Goal: Contribute content

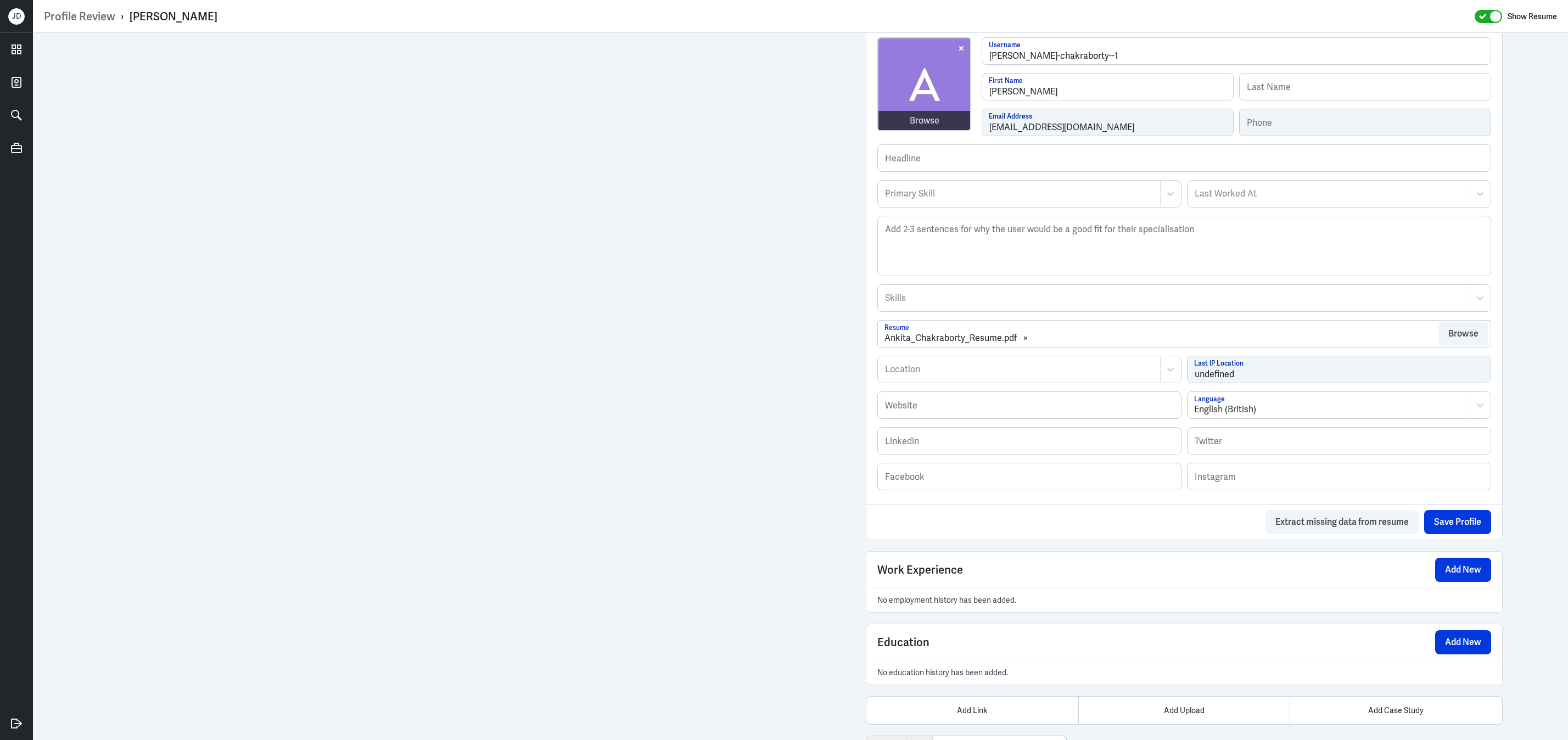
scroll to position [407, 0]
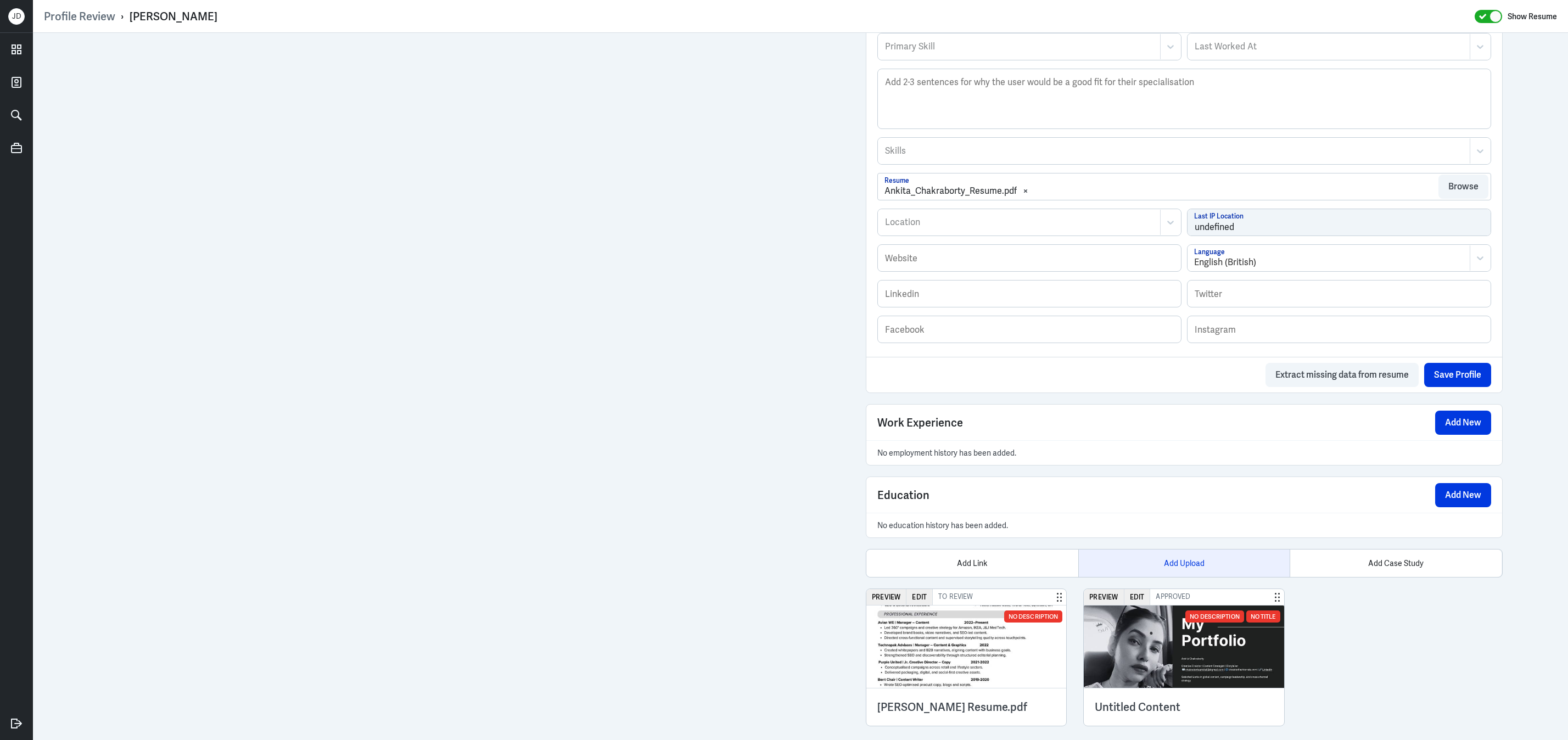
click at [1194, 577] on div "Add Upload" at bounding box center [1185, 563] width 212 height 27
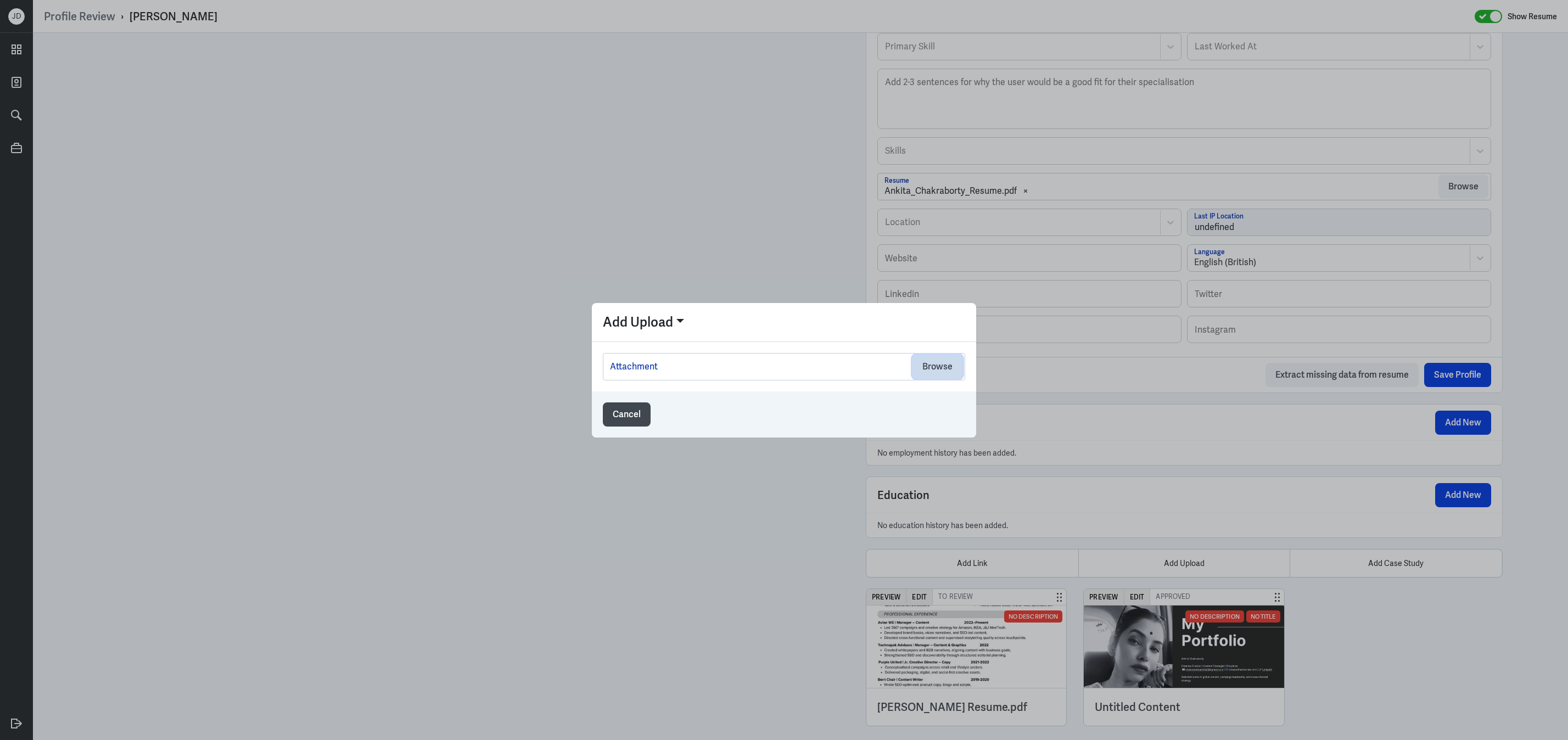
click at [930, 367] on button "Browse" at bounding box center [938, 367] width 50 height 24
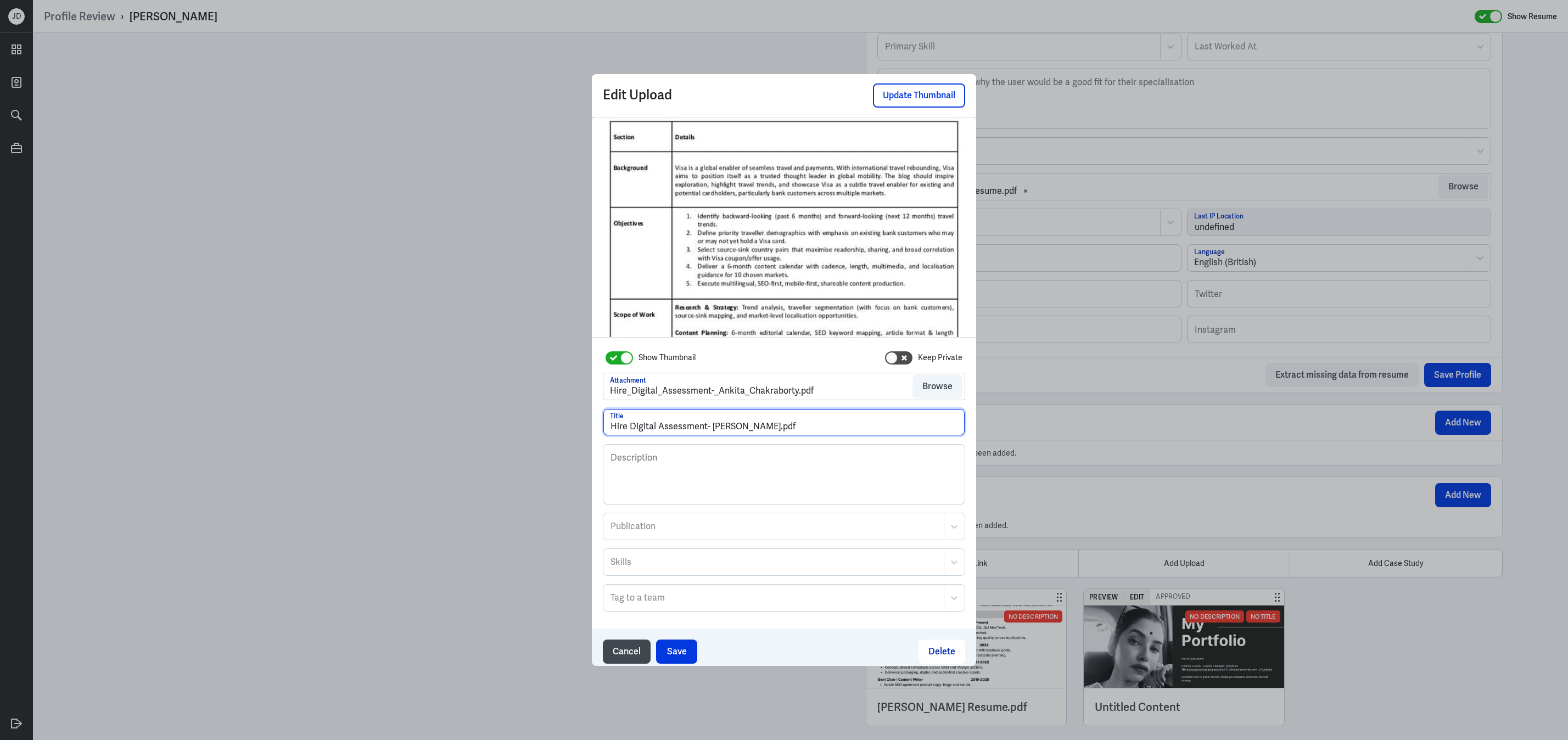
drag, startPoint x: 657, startPoint y: 427, endPoint x: 563, endPoint y: 426, distance: 94.0
click at [563, 426] on div "Edit Upload Update Thumbnail Show Thumbnail Keep Private Attachment Hire_Digita…" at bounding box center [784, 370] width 1568 height 740
drag, startPoint x: 780, startPoint y: 425, endPoint x: 812, endPoint y: 425, distance: 32.0
click at [812, 425] on input "HD Skills Assessment- [PERSON_NAME].pdf" at bounding box center [784, 422] width 361 height 27
type input "HD Skills Assessment- [PERSON_NAME]"
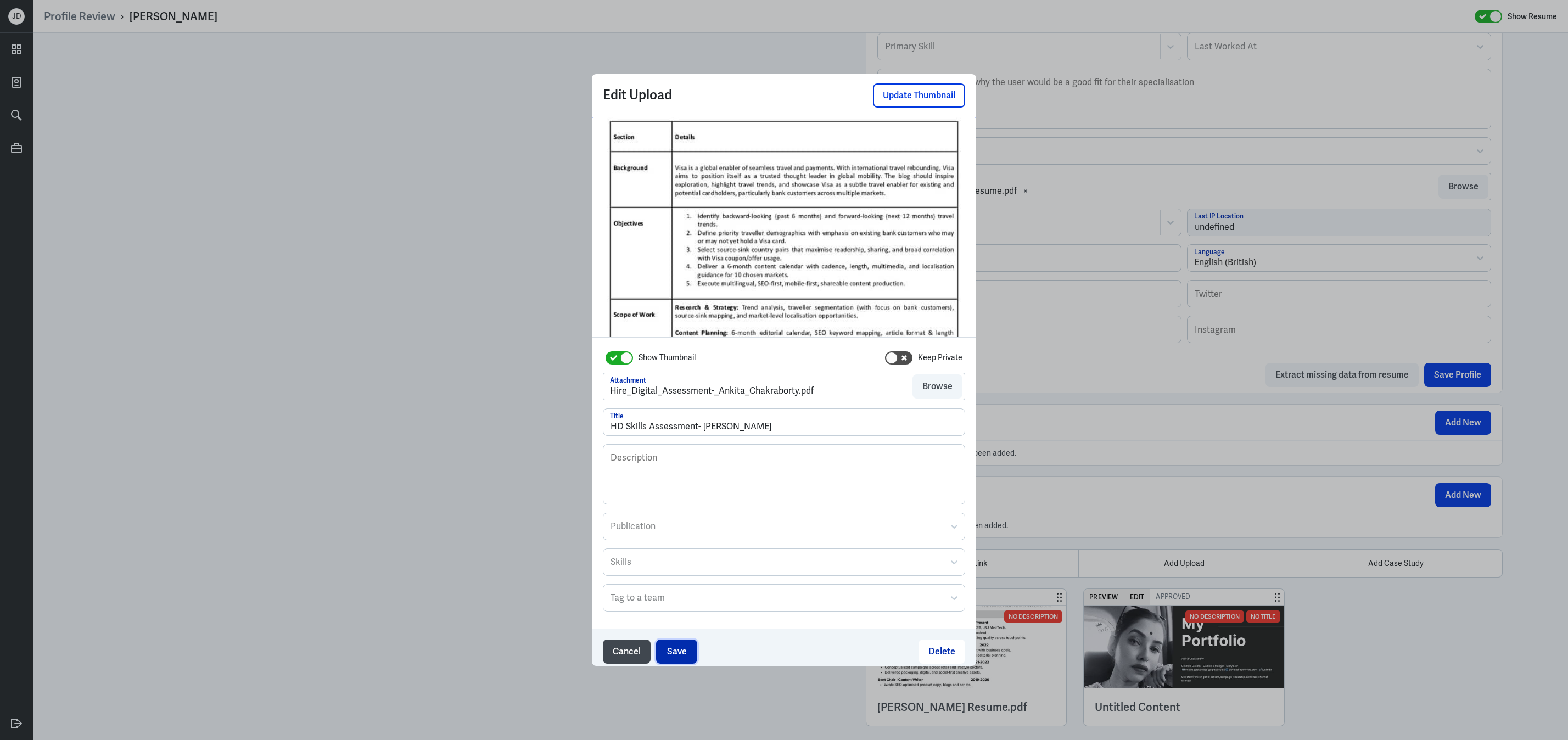
click at [671, 646] on button "Save" at bounding box center [676, 651] width 41 height 24
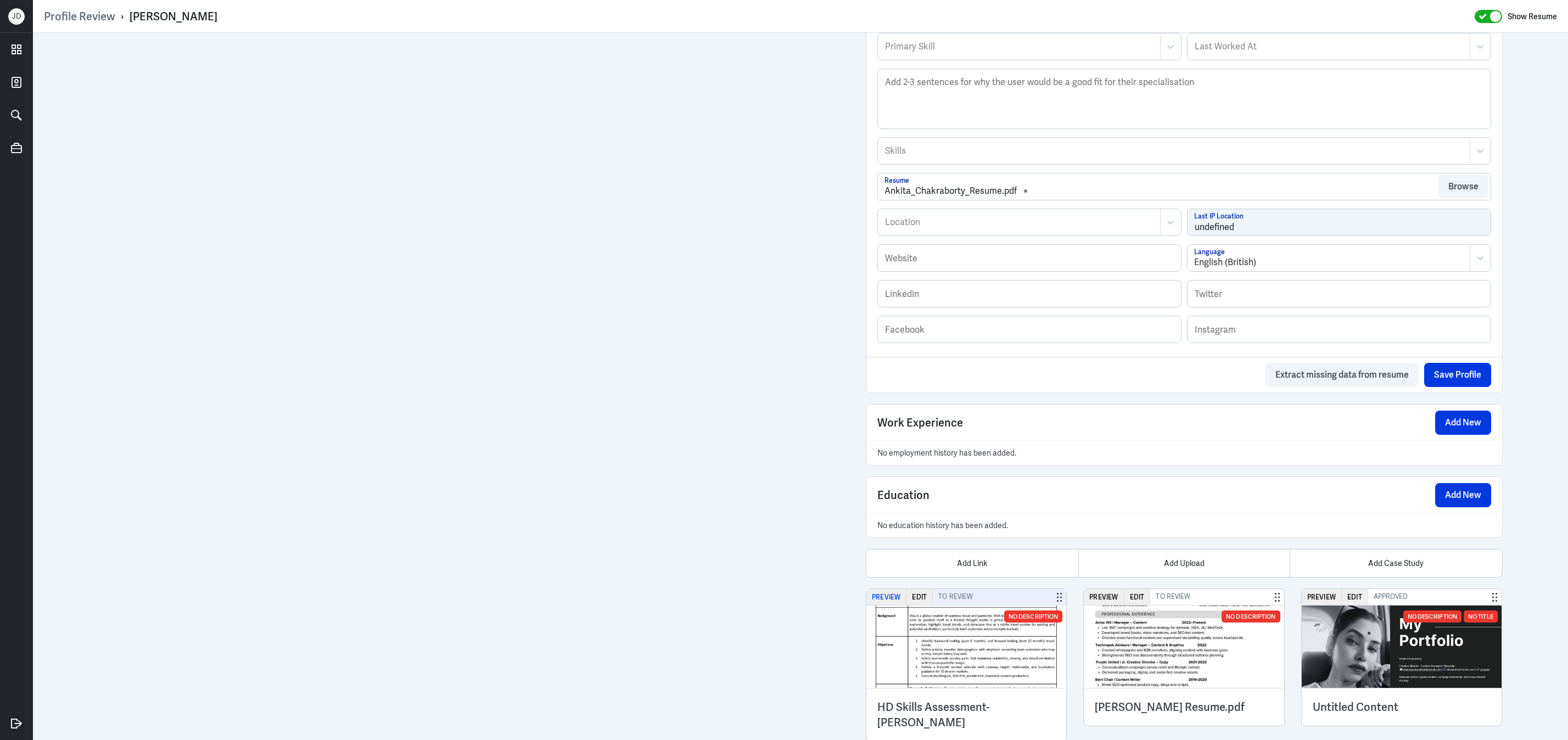
click at [897, 605] on button "Preview" at bounding box center [886, 596] width 40 height 16
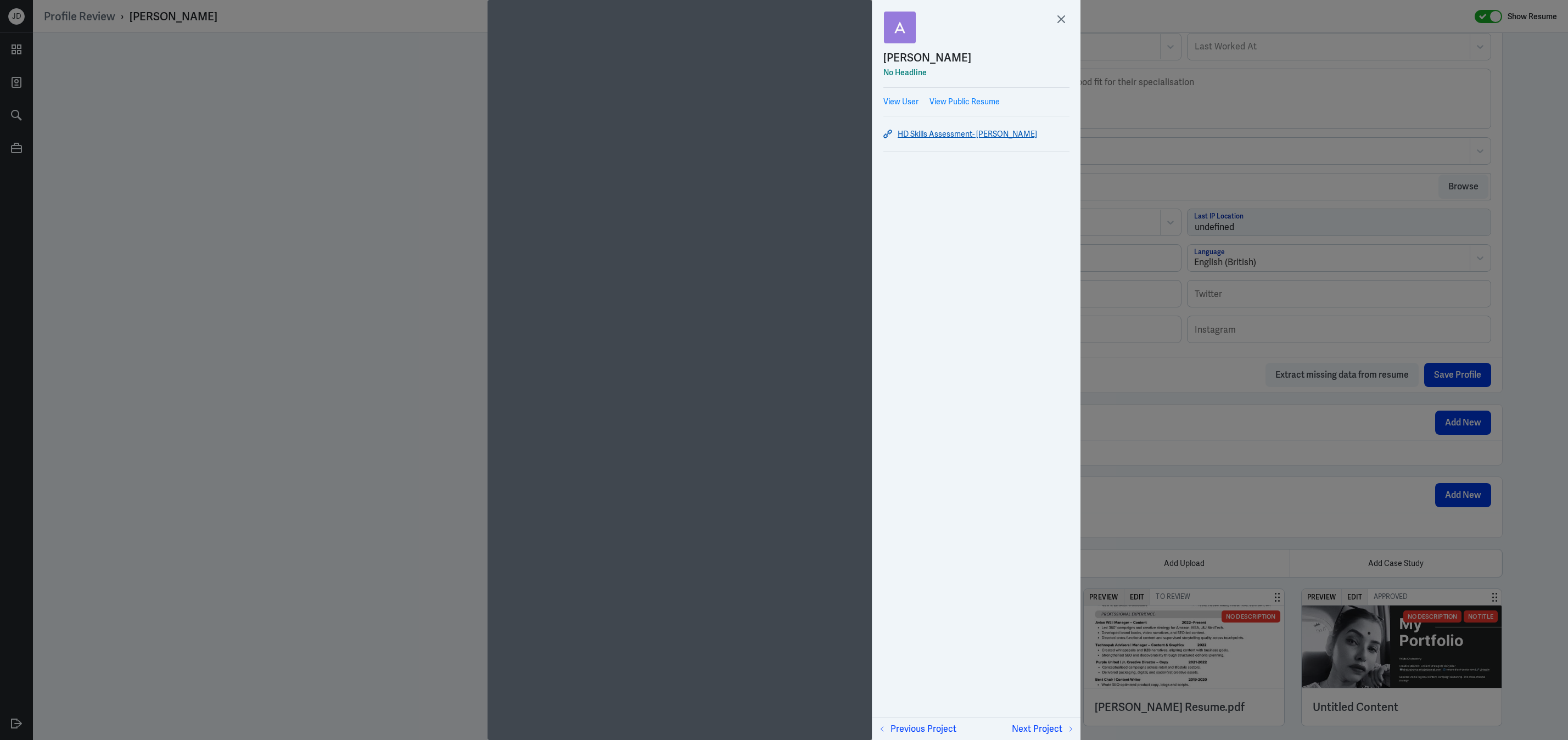
click at [1017, 132] on link "HD Skills Assessment- [PERSON_NAME]" at bounding box center [976, 134] width 186 height 13
click at [1066, 19] on icon at bounding box center [1061, 19] width 16 height 16
